Goal: Information Seeking & Learning: Understand process/instructions

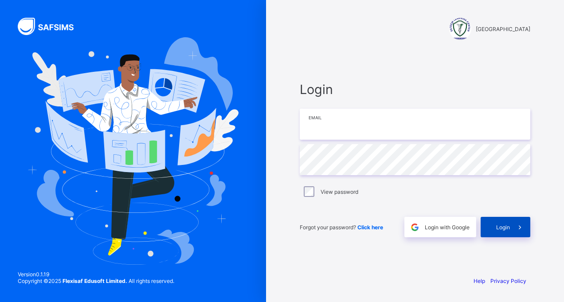
type input "**********"
click at [503, 227] on span "Login" at bounding box center [503, 227] width 14 height 7
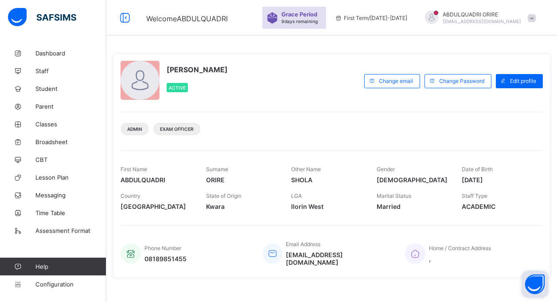
click at [542, 281] on button "Open asap" at bounding box center [535, 284] width 27 height 27
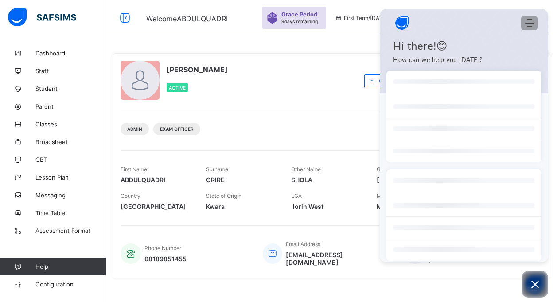
click at [532, 21] on icon "Modules Menu" at bounding box center [530, 23] width 9 height 9
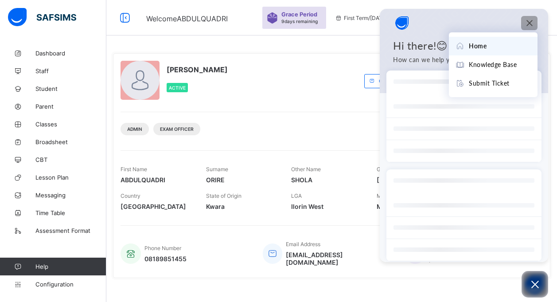
click at [481, 48] on span "Home" at bounding box center [478, 46] width 18 height 10
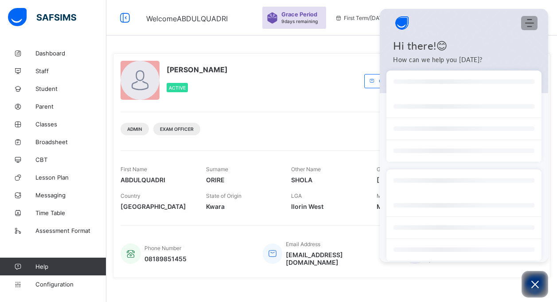
click at [530, 22] on icon "Modules Menu" at bounding box center [530, 23] width 9 height 9
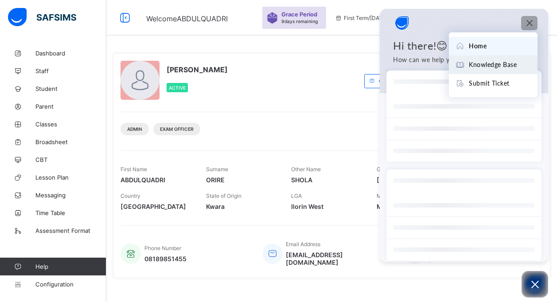
click at [498, 65] on span "Knowledge Base" at bounding box center [493, 65] width 48 height 10
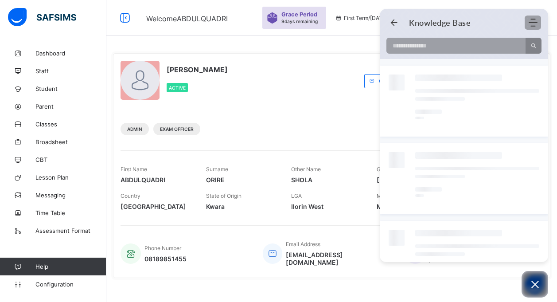
click at [533, 21] on icon "Modules Menu" at bounding box center [533, 22] width 9 height 9
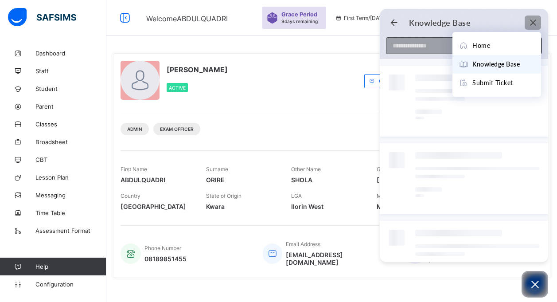
click at [426, 49] on input at bounding box center [454, 46] width 134 height 16
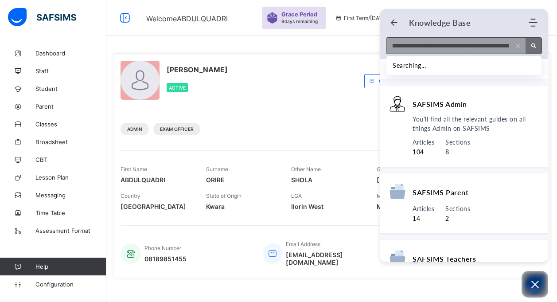
scroll to position [0, 113]
type input "**********"
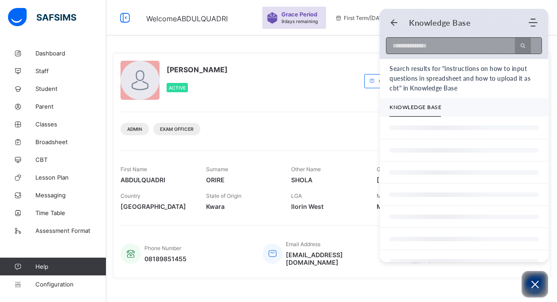
scroll to position [0, 0]
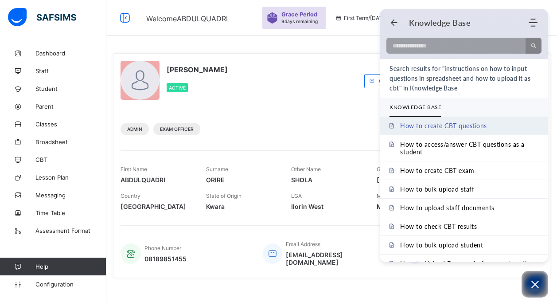
click at [451, 124] on span "How to create CBT questions" at bounding box center [443, 126] width 87 height 8
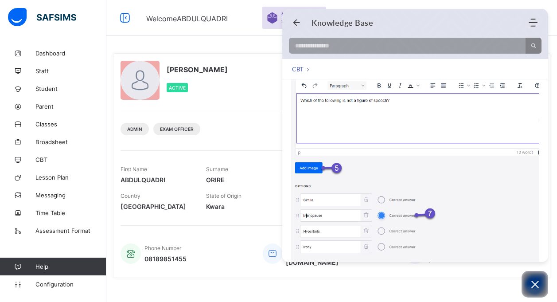
scroll to position [964, 0]
click at [510, 116] on img at bounding box center [429, 155] width 277 height 310
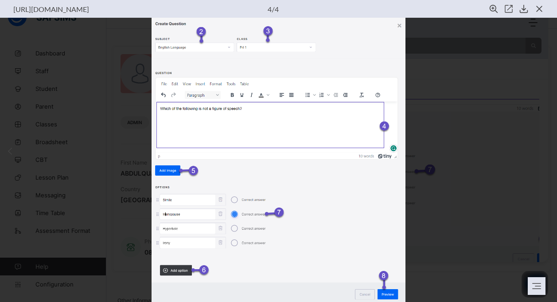
scroll to position [5, 0]
click at [395, 22] on img at bounding box center [279, 160] width 254 height 284
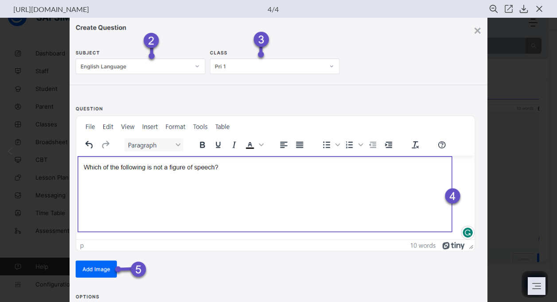
click at [466, 23] on img at bounding box center [279, 252] width 418 height 468
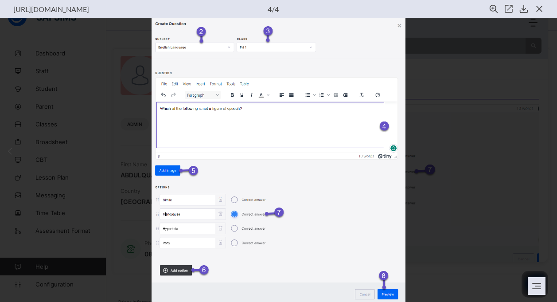
click at [404, 25] on img at bounding box center [279, 160] width 254 height 284
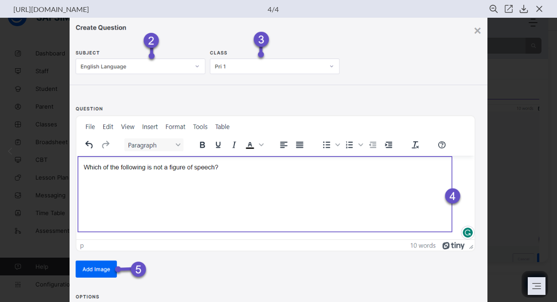
click at [504, 112] on div at bounding box center [278, 160] width 557 height 284
click at [543, 283] on button at bounding box center [537, 286] width 18 height 18
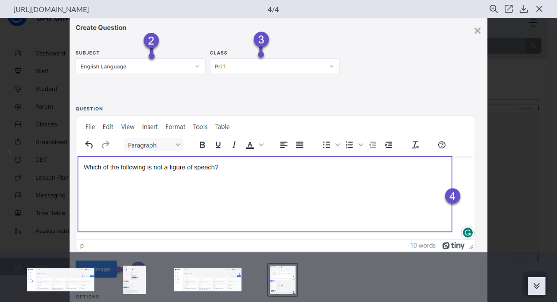
click at [229, 283] on img at bounding box center [207, 280] width 67 height 24
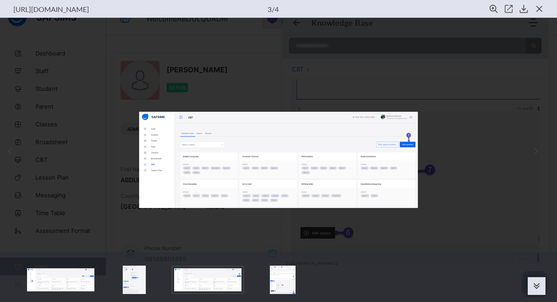
click at [140, 275] on img at bounding box center [134, 280] width 23 height 28
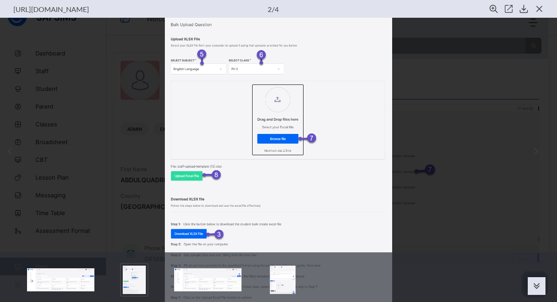
click at [75, 279] on img at bounding box center [60, 280] width 67 height 24
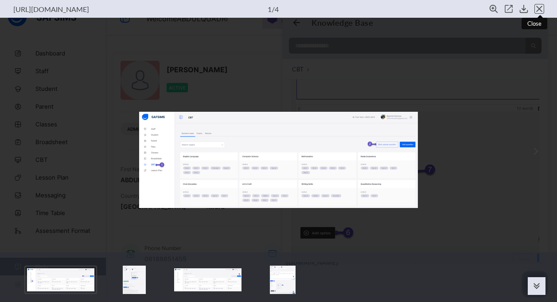
click at [541, 11] on use "close view" at bounding box center [540, 9] width 6 height 6
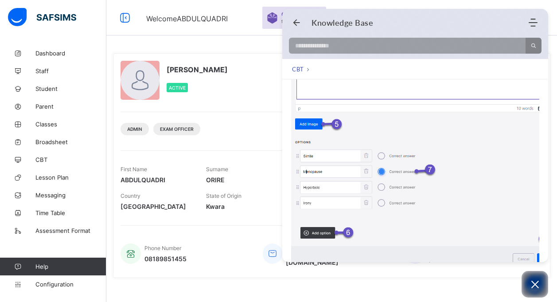
click at [308, 67] on nav "CBT" at bounding box center [301, 68] width 18 height 9
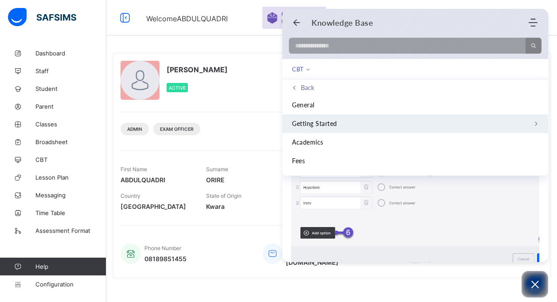
click at [299, 123] on span "Getting Started" at bounding box center [314, 124] width 45 height 10
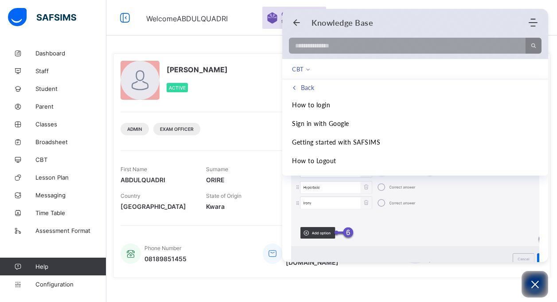
click at [296, 86] on icon "Back" at bounding box center [294, 88] width 4 height 4
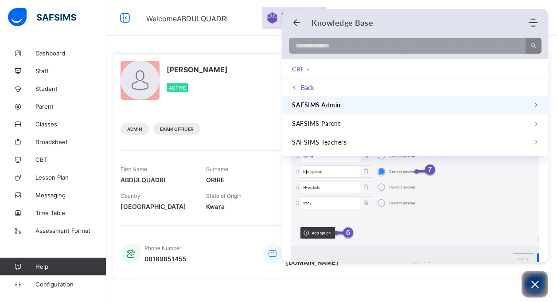
click at [296, 86] on icon "Back" at bounding box center [294, 88] width 4 height 4
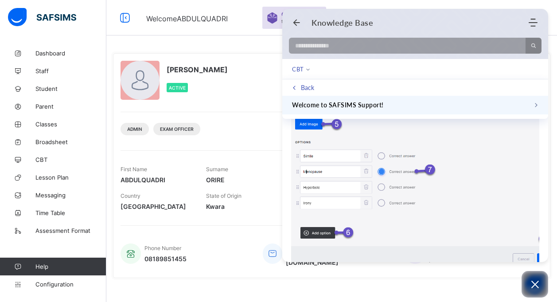
click at [296, 86] on icon "Back" at bounding box center [294, 88] width 4 height 4
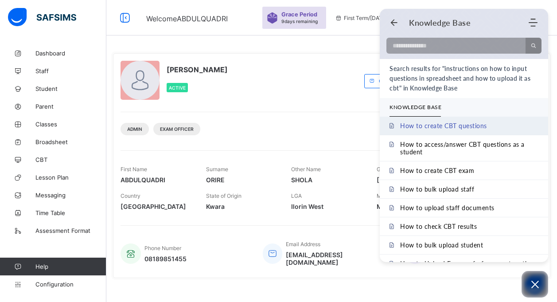
click at [429, 128] on span "How to create CBT questions" at bounding box center [443, 126] width 87 height 8
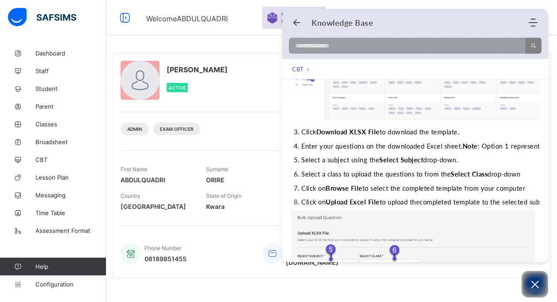
scroll to position [353, 0]
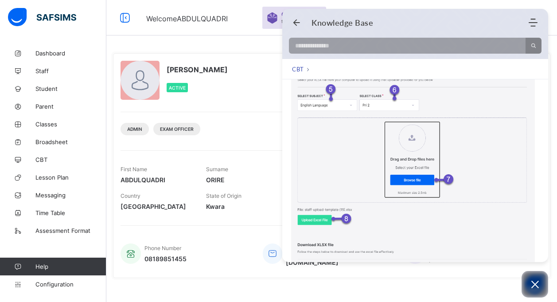
click at [530, 145] on img at bounding box center [413, 202] width 244 height 305
click at [542, 13] on div "[URL][DOMAIN_NAME] 2 / 4" at bounding box center [278, 9] width 557 height 18
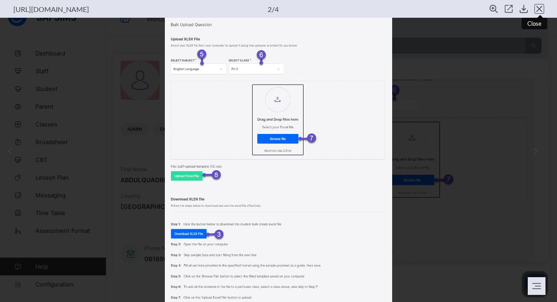
click at [540, 8] on use "close view" at bounding box center [540, 9] width 6 height 6
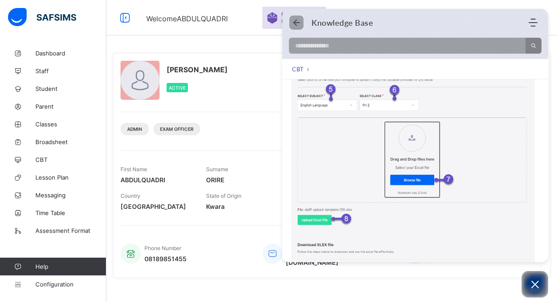
click at [297, 20] on use "Back" at bounding box center [297, 23] width 7 height 7
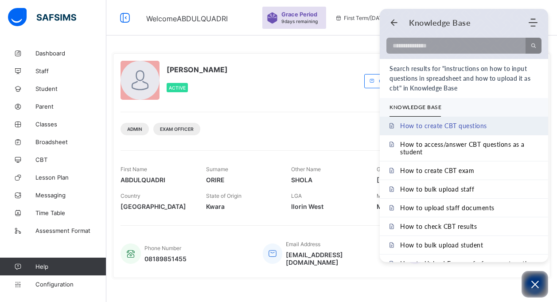
click at [467, 127] on span "How to create CBT questions" at bounding box center [443, 126] width 87 height 8
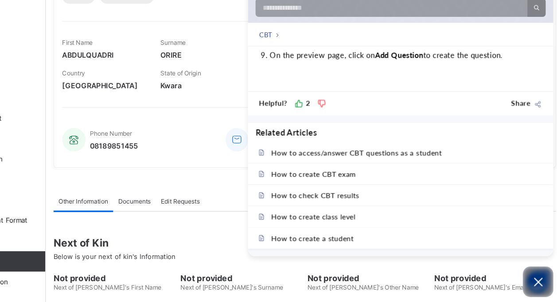
scroll to position [93, 0]
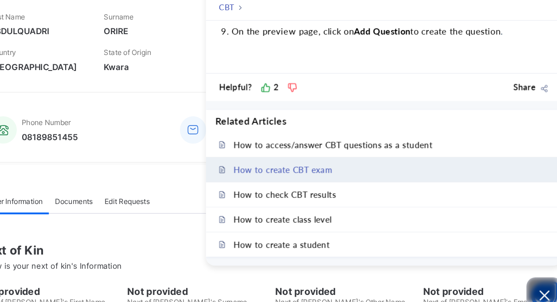
click at [359, 187] on span "How to create CBT exam" at bounding box center [340, 191] width 74 height 8
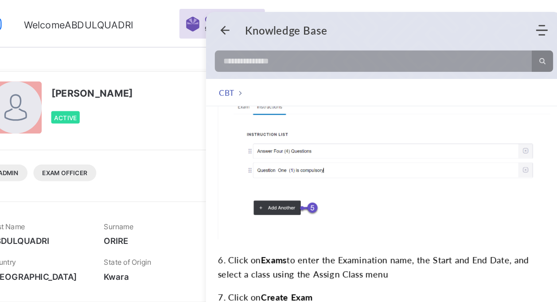
scroll to position [302, 0]
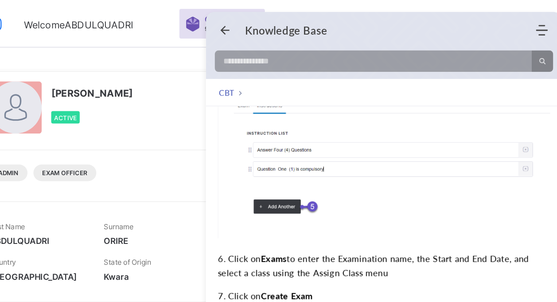
click at [490, 133] on img at bounding box center [429, 119] width 277 height 117
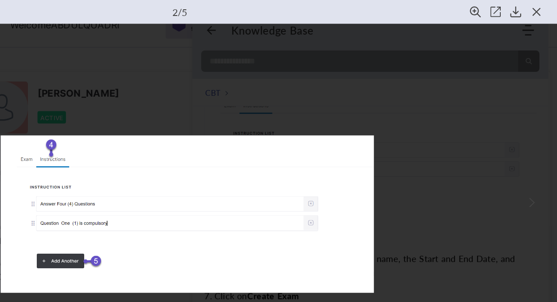
scroll to position [0, 0]
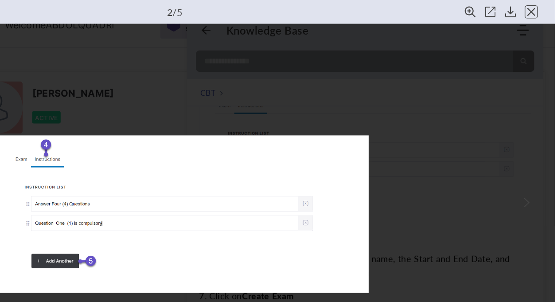
click at [543, 8] on icon "close view" at bounding box center [539, 8] width 9 height 9
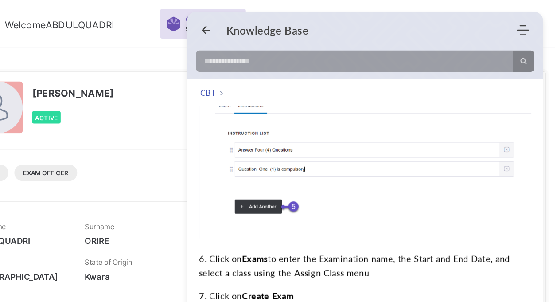
click at [501, 154] on img at bounding box center [429, 119] width 277 height 117
click at [510, 126] on img at bounding box center [429, 119] width 277 height 117
click at [542, 0] on div "[URL][DOMAIN_NAME] 2 / 5" at bounding box center [278, 9] width 557 height 18
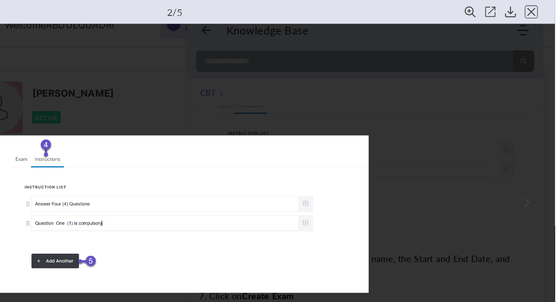
click at [541, 5] on icon "close view" at bounding box center [539, 8] width 9 height 9
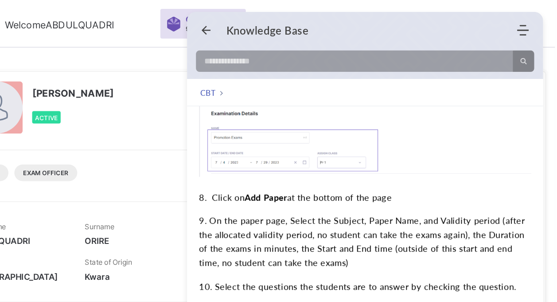
scroll to position [490, 0]
click at [476, 187] on span "9. On the paper page, Select the Subject, Paper Name, and Validity period (afte…" at bounding box center [412, 180] width 243 height 39
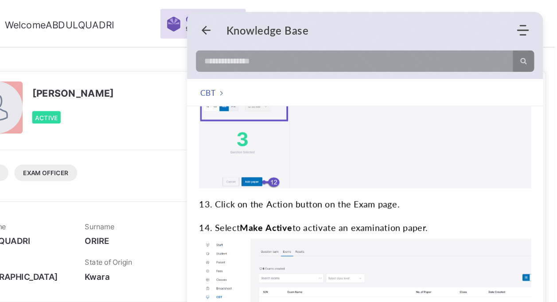
scroll to position [744, 0]
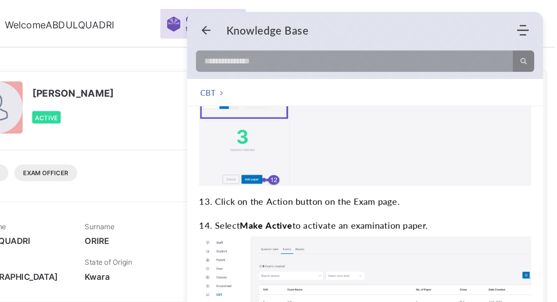
click at [459, 186] on img at bounding box center [426, 233] width 270 height 113
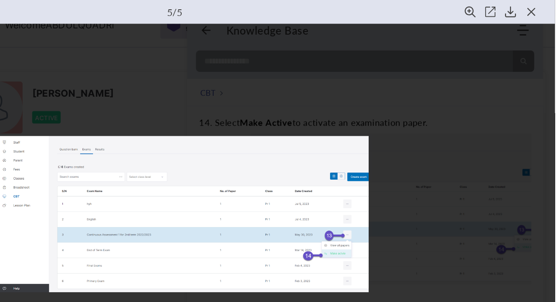
scroll to position [821, 0]
click at [447, 169] on div at bounding box center [278, 160] width 557 height 284
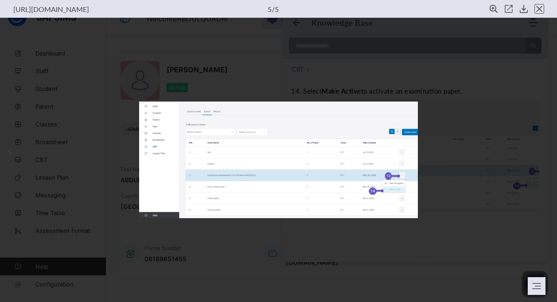
click at [542, 6] on icon "close view" at bounding box center [539, 8] width 9 height 9
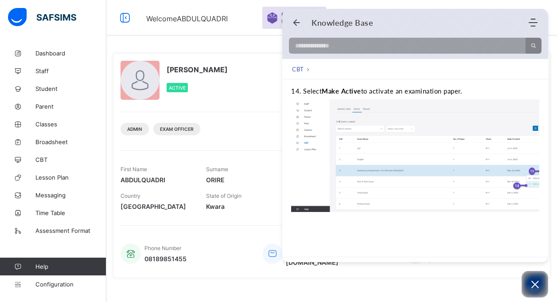
click at [471, 198] on img at bounding box center [426, 155] width 270 height 113
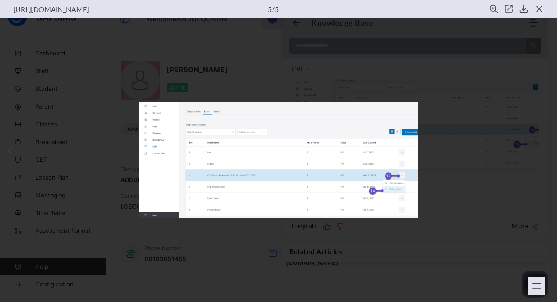
scroll to position [871, 0]
click at [541, 8] on use "close view" at bounding box center [540, 9] width 6 height 6
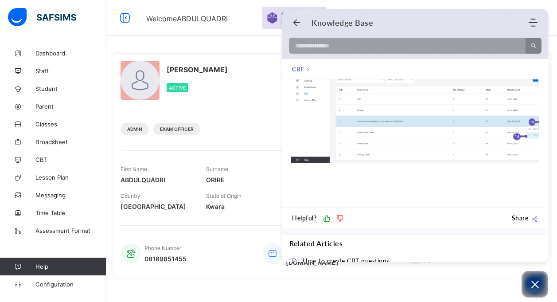
click at [479, 276] on div "[PERSON_NAME] Active Change email Change Password Edit profile Admin Exam Offic…" at bounding box center [332, 166] width 438 height 238
click at [482, 267] on div "[PERSON_NAME] Active Change email Change Password Edit profile Admin Exam Offic…" at bounding box center [332, 165] width 438 height 225
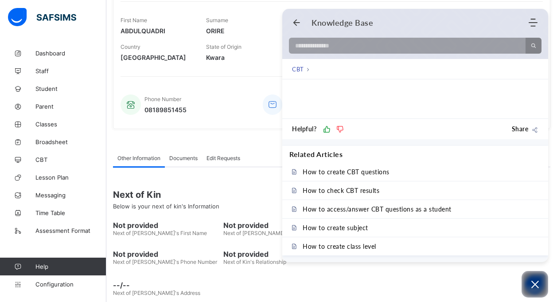
scroll to position [158, 0]
